Goal: Find specific page/section

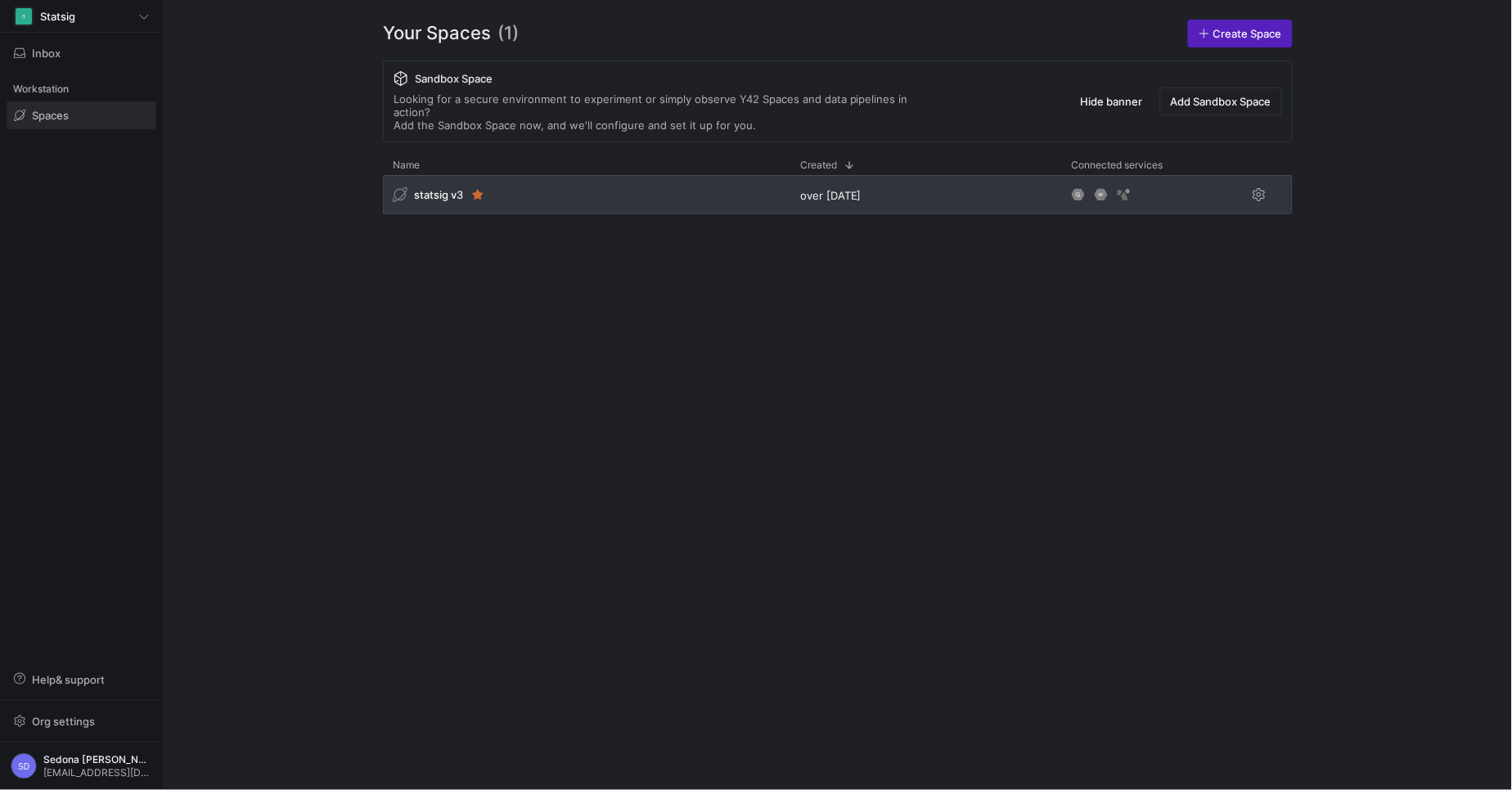
click at [438, 192] on div "statsig v3" at bounding box center [586, 195] width 407 height 39
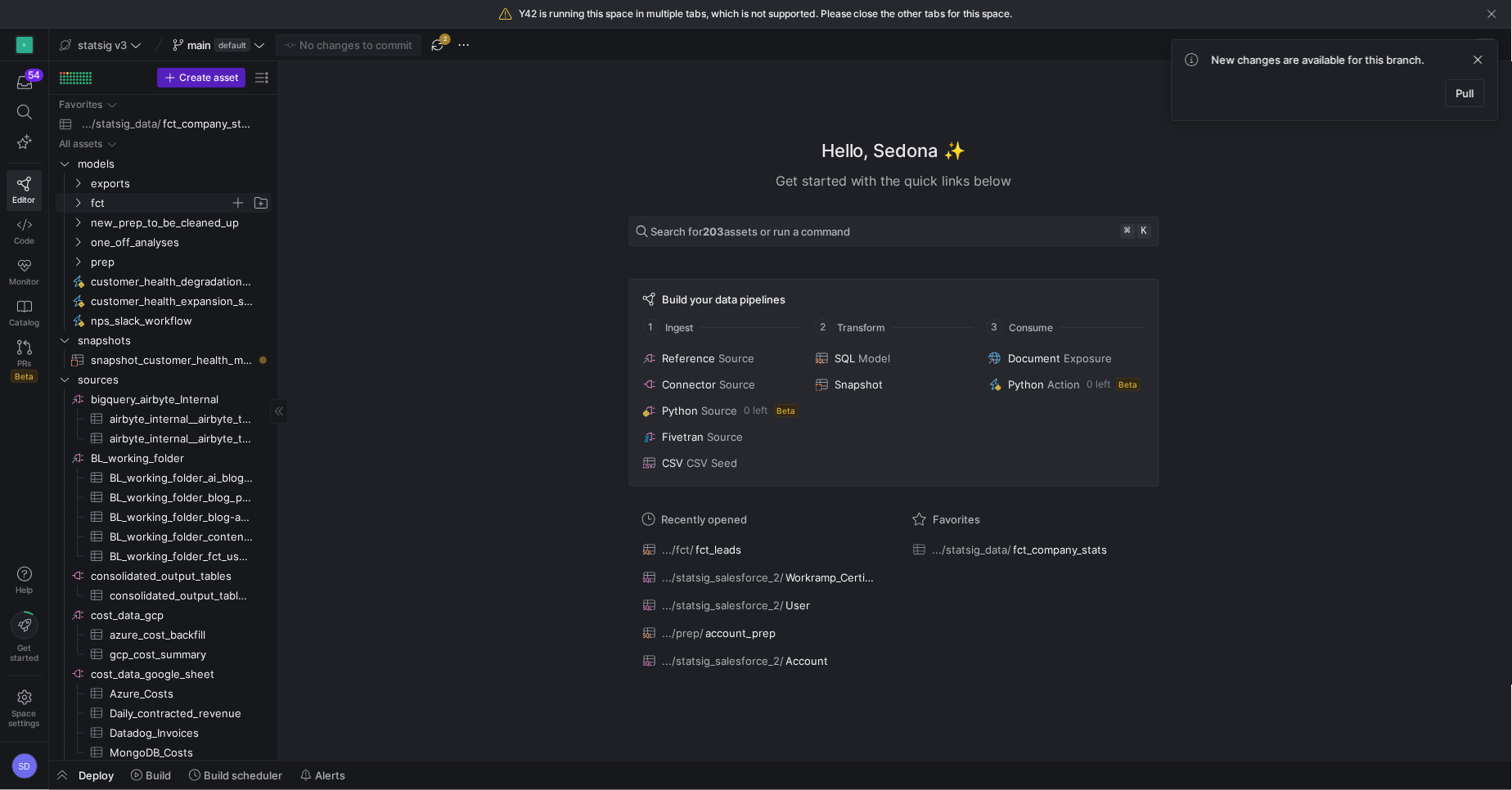
click at [75, 203] on icon "Press SPACE to select this row." at bounding box center [78, 203] width 11 height 10
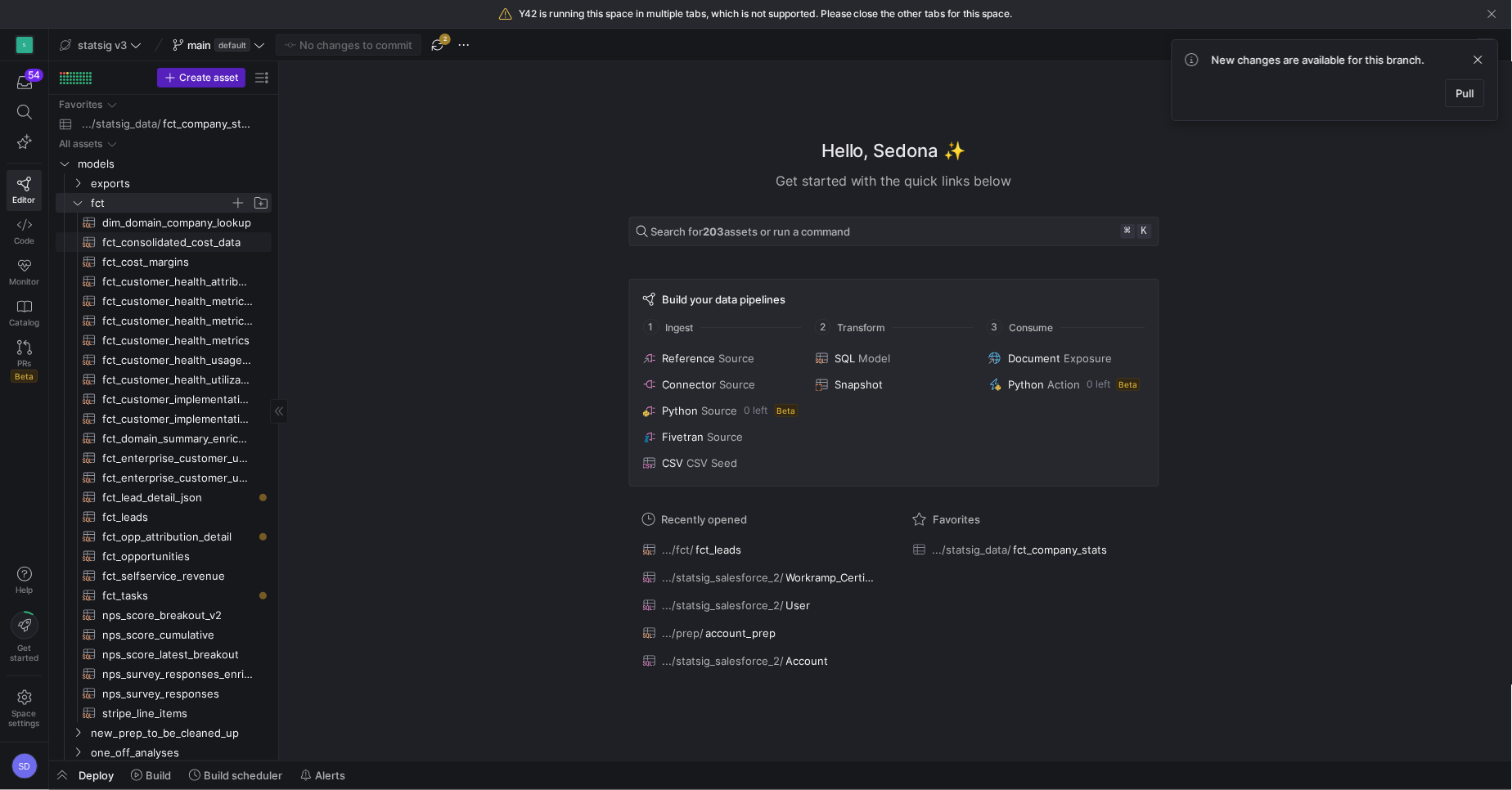
click at [140, 241] on span "fct_consolidated_cost_data​​​​​​​​​​" at bounding box center [178, 242] width 151 height 19
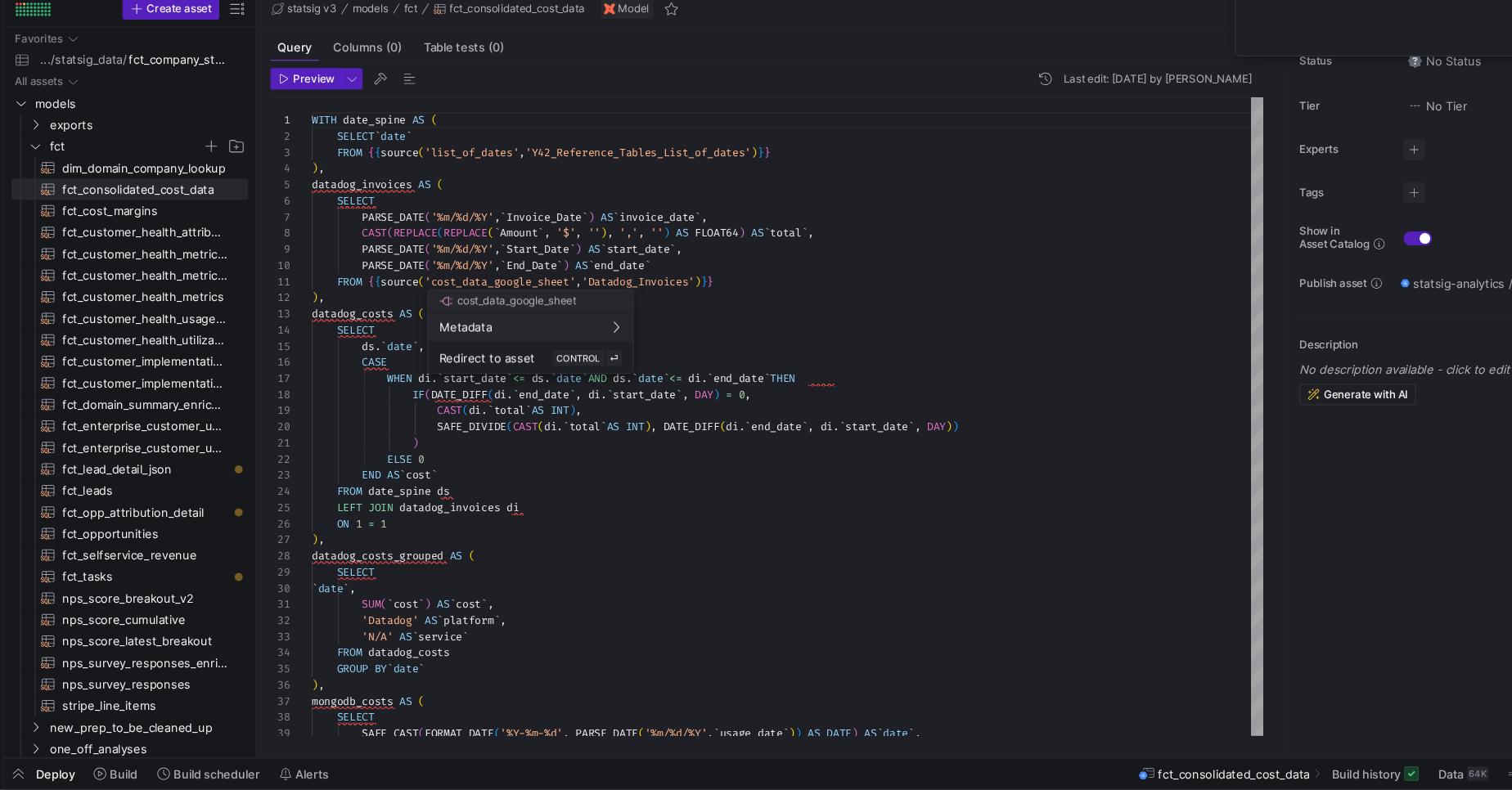
click at [613, 597] on div at bounding box center [756, 395] width 1512 height 790
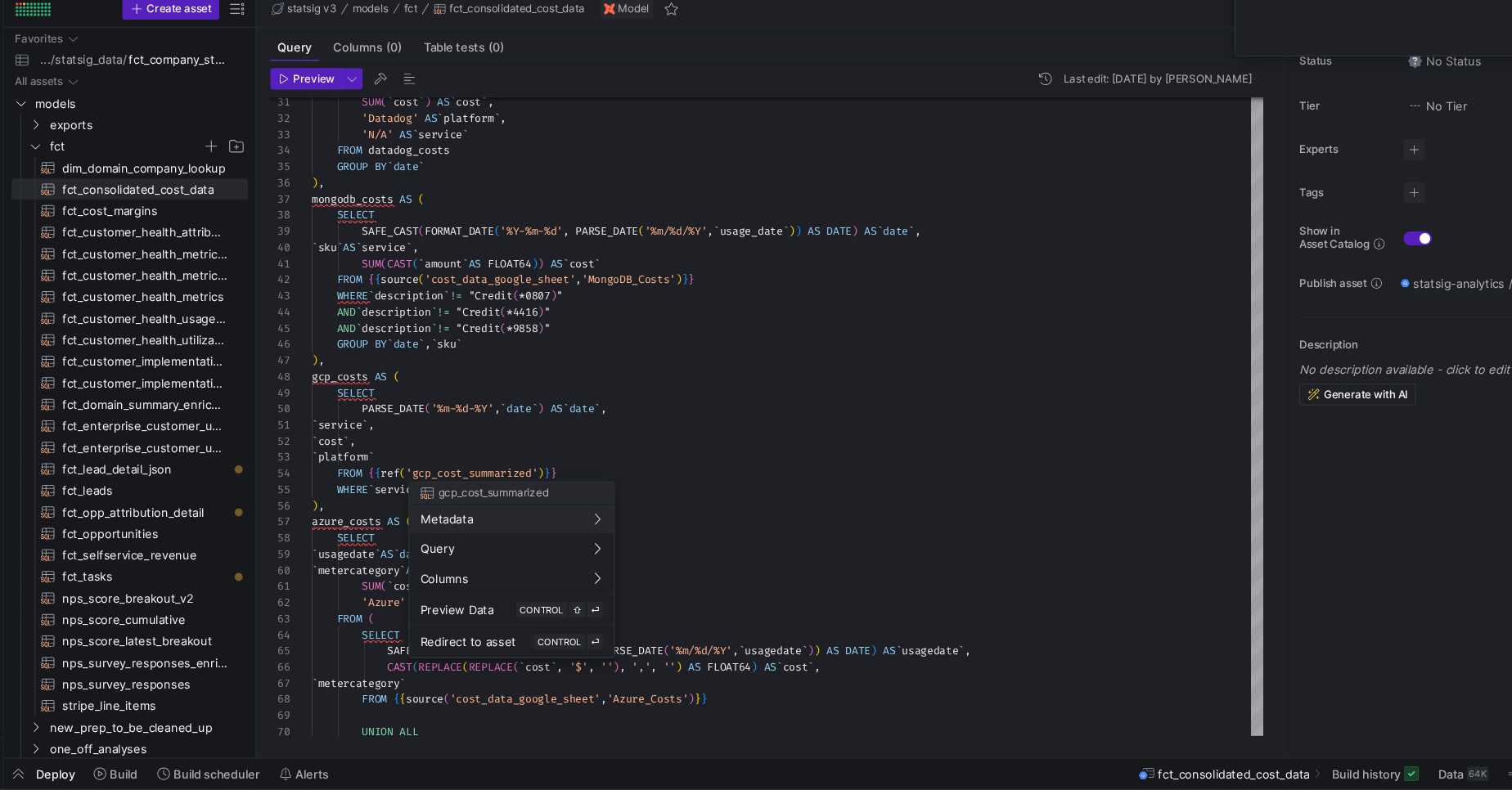
click at [575, 501] on div at bounding box center [756, 395] width 1512 height 790
